Goal: Find specific page/section: Find specific page/section

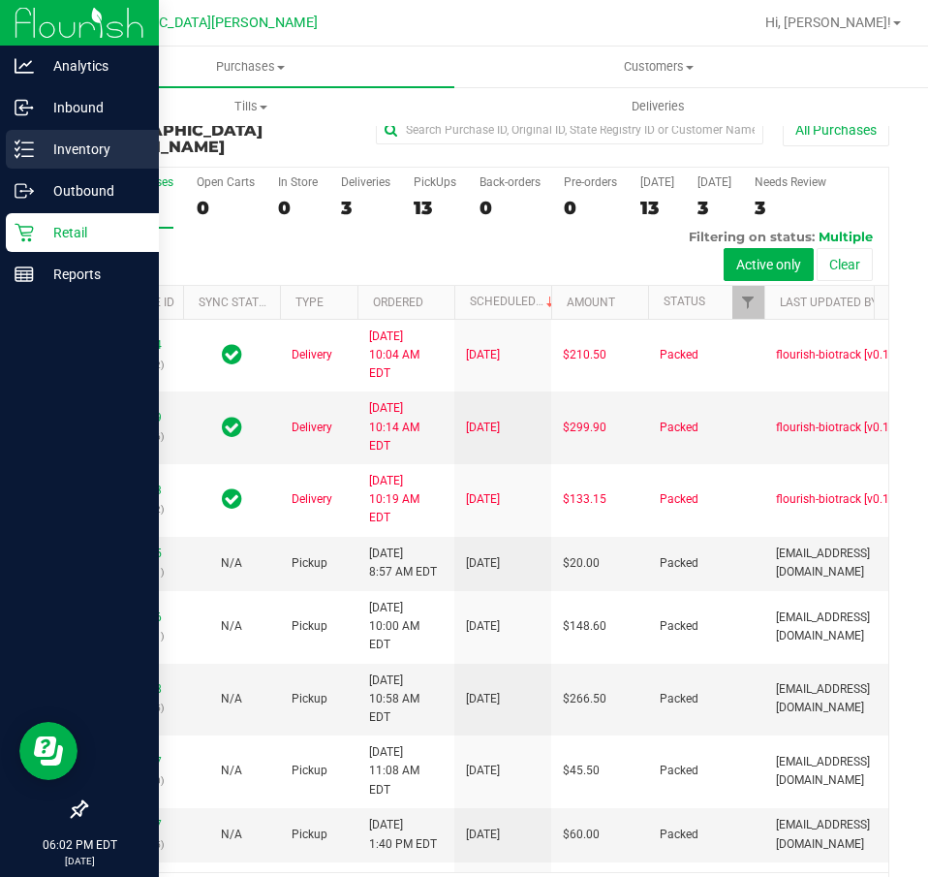
click at [47, 148] on p "Inventory" at bounding box center [92, 149] width 116 height 23
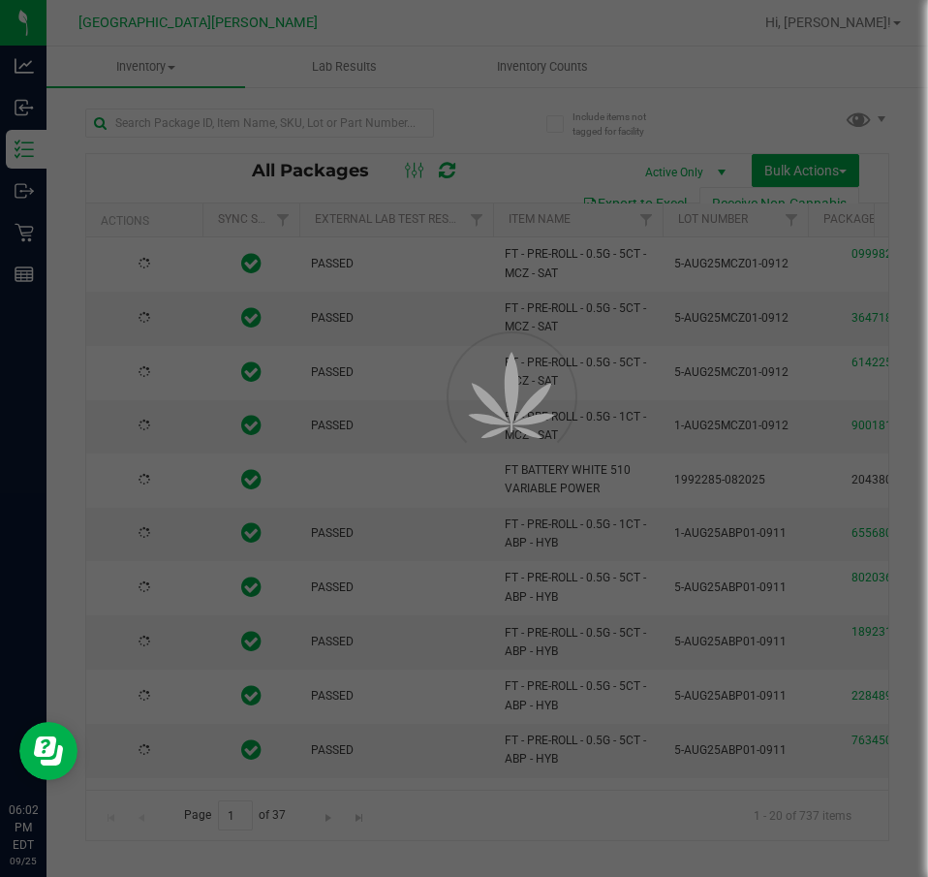
click at [189, 118] on div at bounding box center [464, 438] width 928 height 877
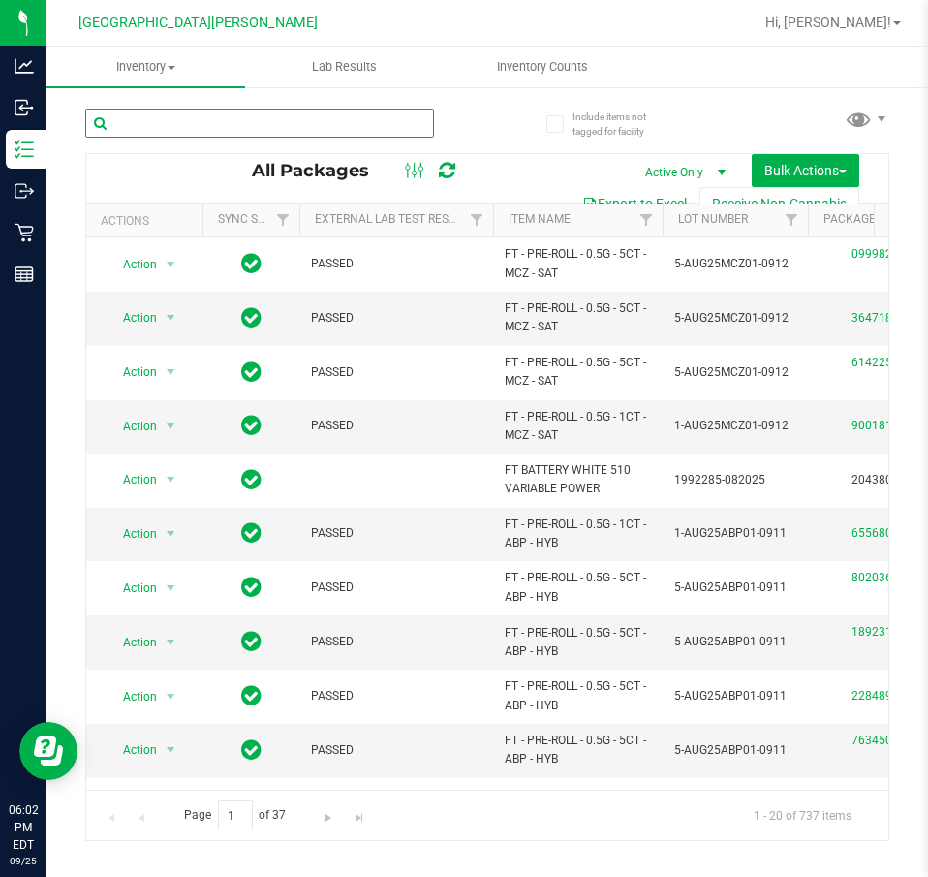
click at [166, 127] on input "text" at bounding box center [259, 123] width 349 height 29
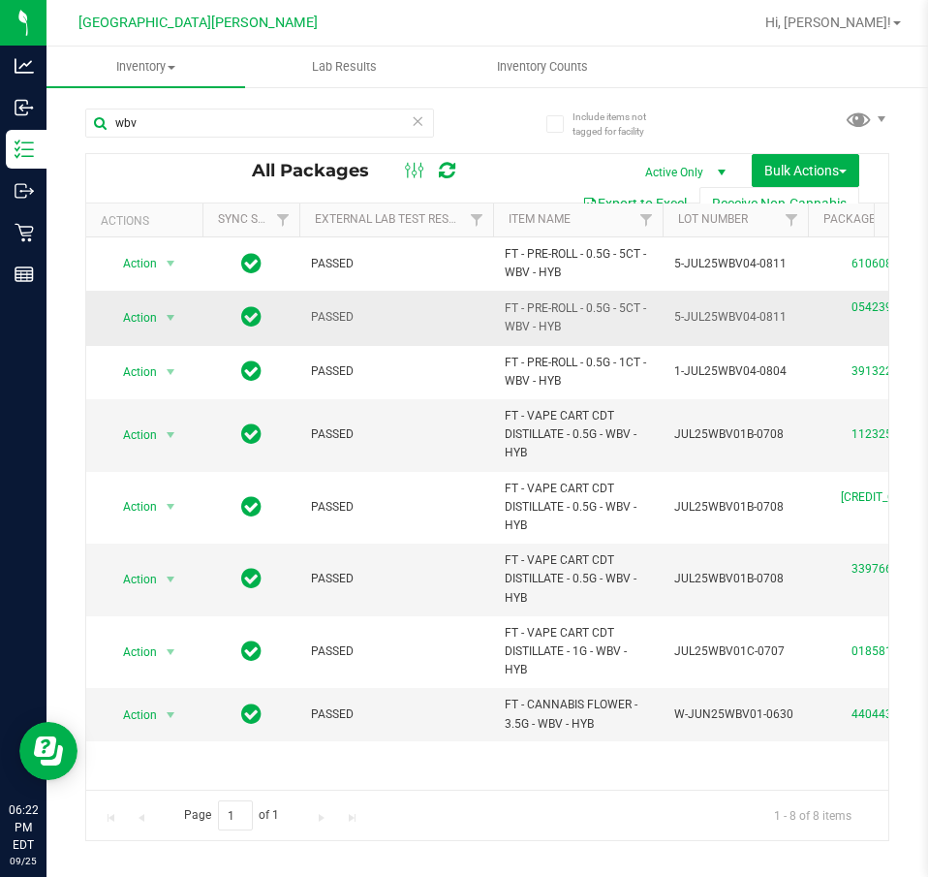
drag, startPoint x: 561, startPoint y: 331, endPoint x: 489, endPoint y: 311, distance: 74.5
copy tr "FT - PRE-ROLL - 0.5G - 5CT - WBV - HYB"
click at [314, 125] on input "wbv" at bounding box center [259, 123] width 349 height 29
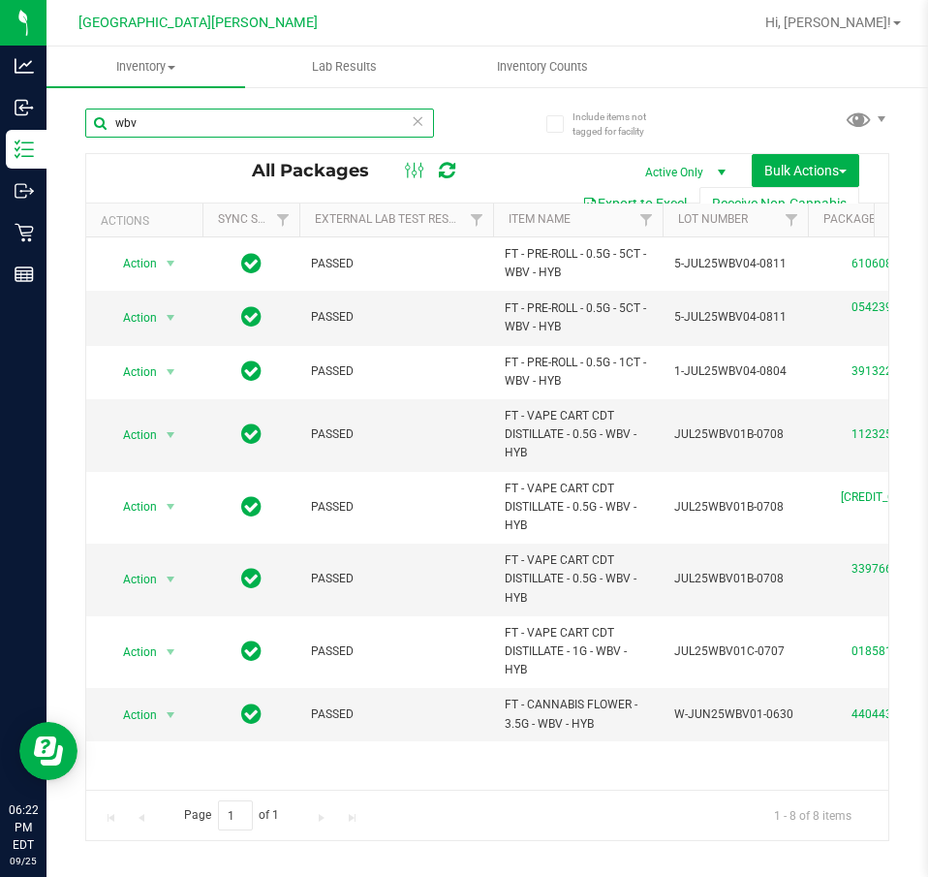
click at [314, 125] on input "wbv" at bounding box center [259, 123] width 349 height 29
paste input "FT - PRE-ROLL - 0.5G - 5CT - WBV - HYB"
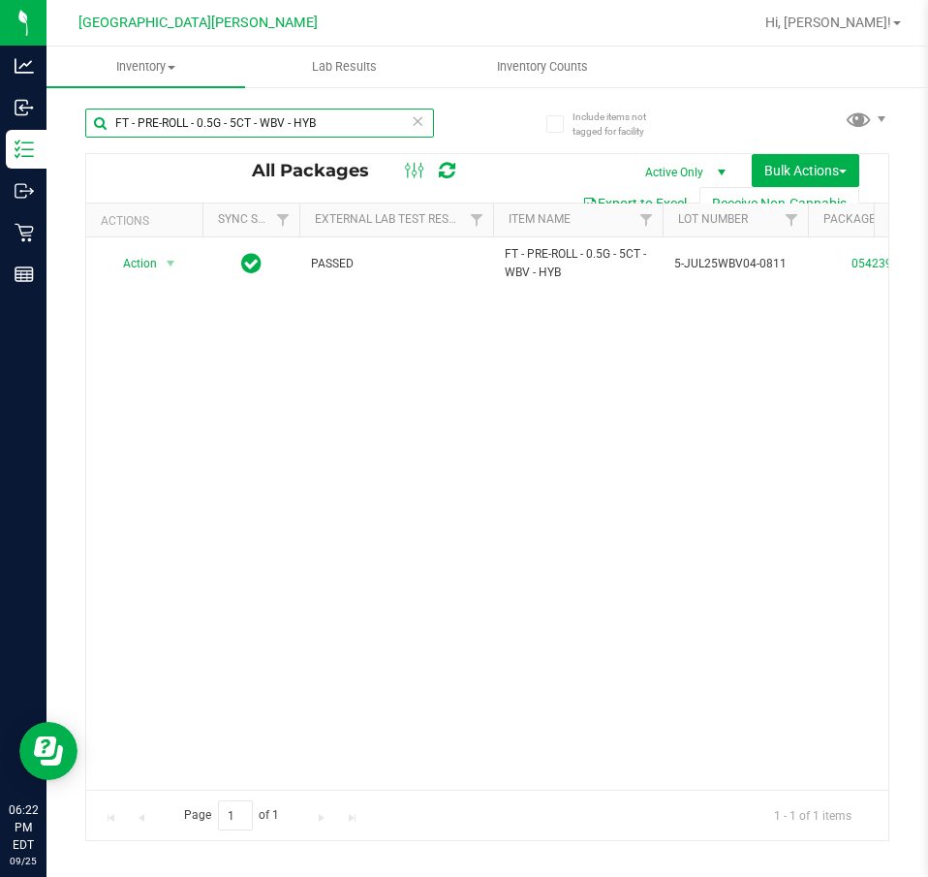
type input "FT - PRE-ROLL - 0.5G - 5CT - WBV - HYB"
